Goal: Check status

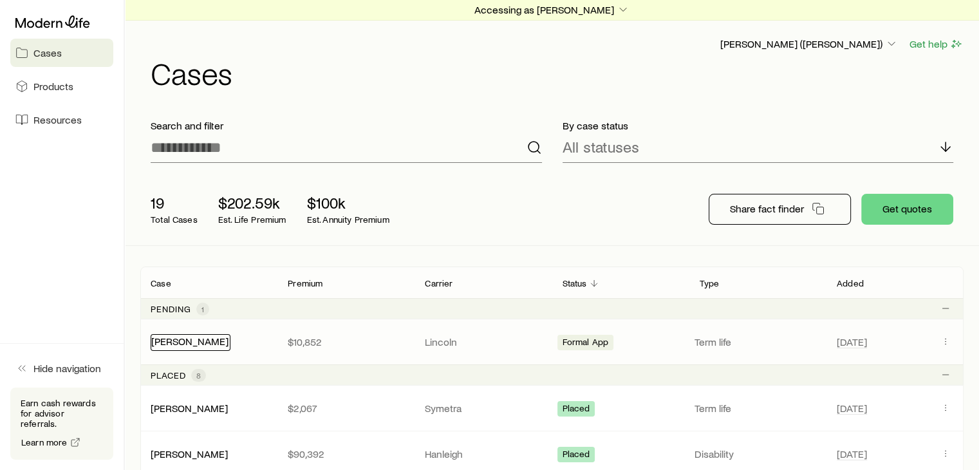
click at [187, 341] on link "[PERSON_NAME]" at bounding box center [189, 341] width 77 height 12
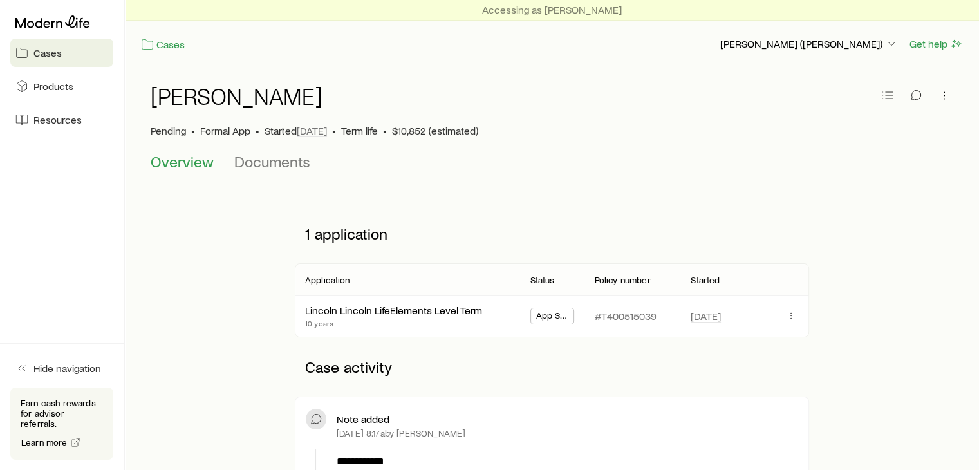
click at [550, 317] on span "App Submitted" at bounding box center [552, 317] width 33 height 14
click at [368, 313] on link "Lincoln Lincoln LifeElements Level Term" at bounding box center [394, 309] width 177 height 12
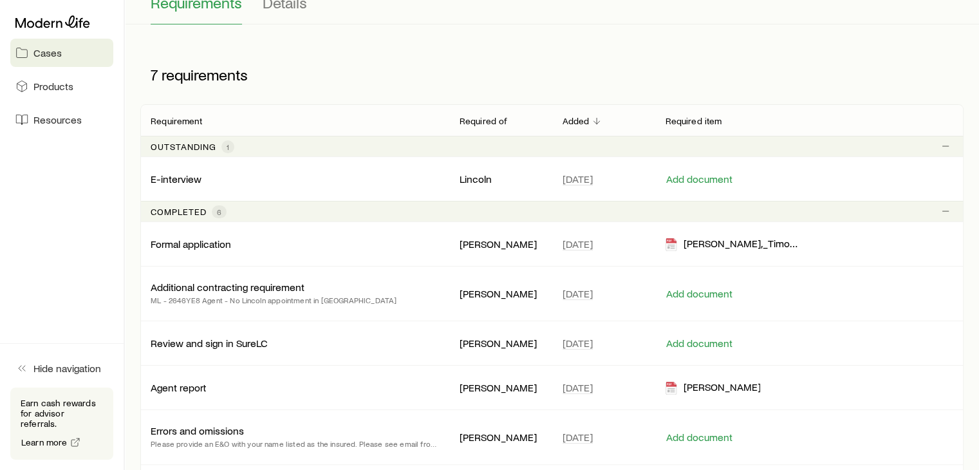
scroll to position [193, 0]
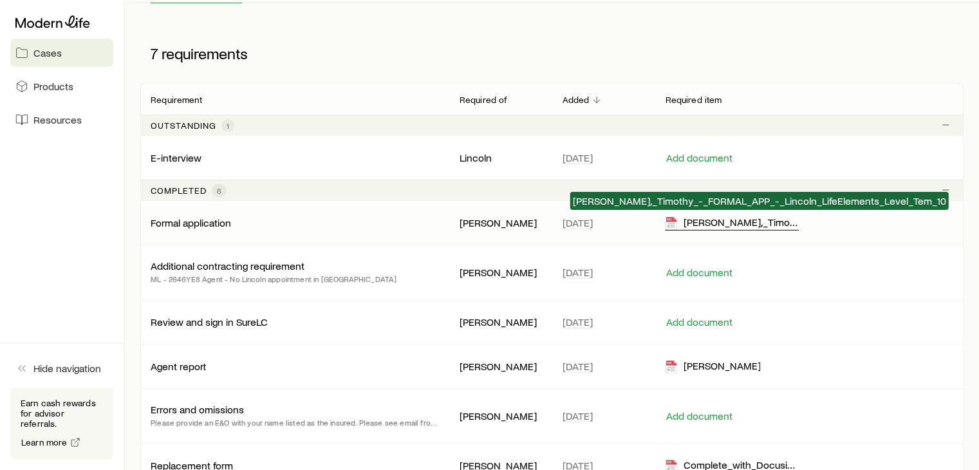
click at [726, 228] on div "[PERSON_NAME],_Timothy_-_FORMAL_APP_-_Lincoln_LifeElements_Level_Tem_10" at bounding box center [732, 223] width 134 height 15
